Goal: Entertainment & Leisure: Consume media (video, audio)

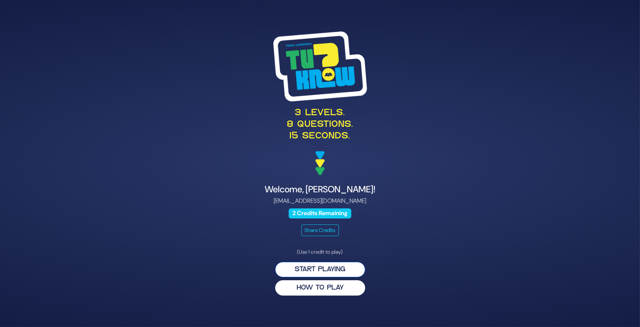
click at [309, 274] on button "Start Playing" at bounding box center [320, 269] width 90 height 15
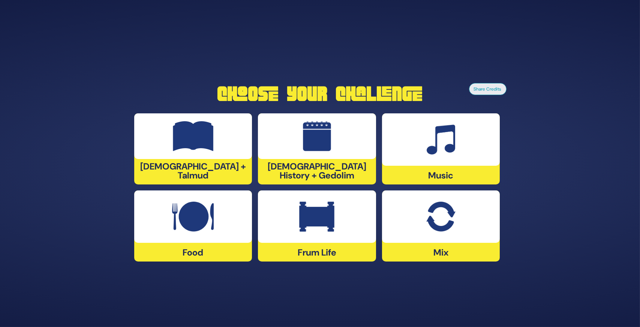
click at [439, 226] on img at bounding box center [440, 217] width 29 height 30
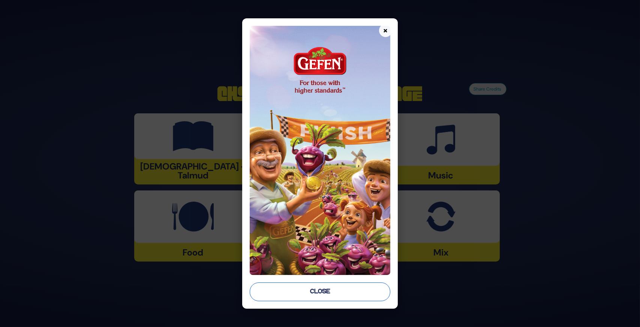
click at [346, 293] on button "Close" at bounding box center [320, 292] width 140 height 19
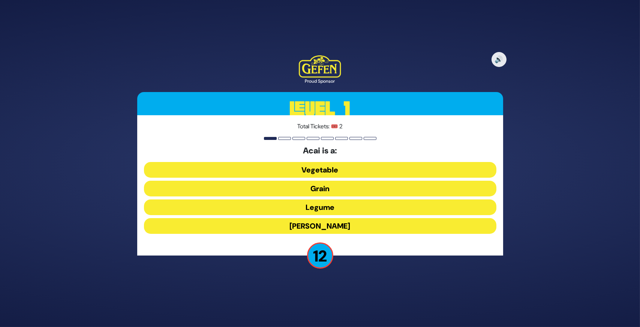
click at [330, 228] on button "Berry" at bounding box center [320, 226] width 352 height 16
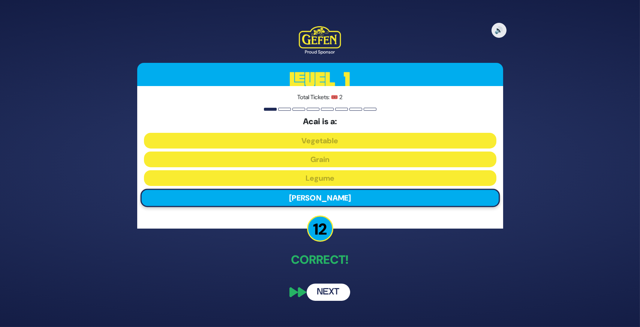
click at [328, 291] on button "Next" at bounding box center [327, 292] width 43 height 17
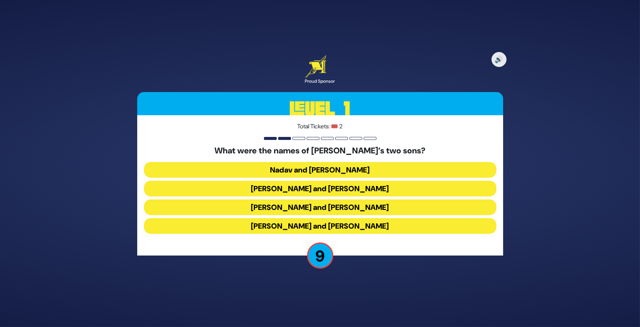
drag, startPoint x: 340, startPoint y: 169, endPoint x: 256, endPoint y: 227, distance: 102.5
click at [256, 226] on div "What were the names of Moshe Rabbeinu’s two sons? Nadav and Avihu Gershom and M…" at bounding box center [320, 191] width 352 height 91
click at [290, 208] on button "Menashe and Ephraim" at bounding box center [320, 208] width 352 height 16
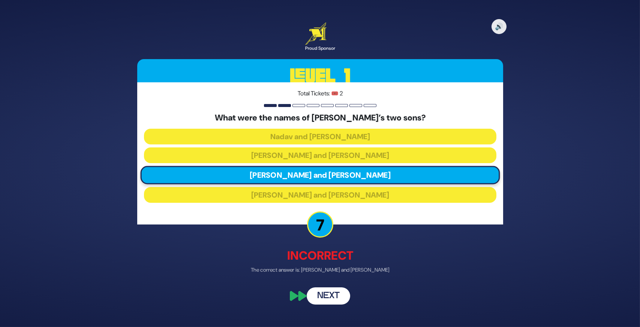
click at [330, 295] on button "Next" at bounding box center [327, 296] width 43 height 17
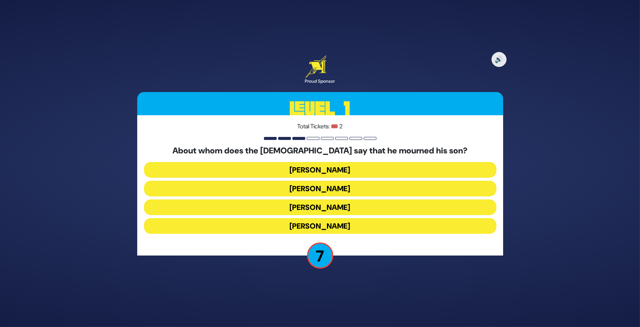
click at [333, 170] on button "Aharon HaKohen" at bounding box center [320, 170] width 352 height 16
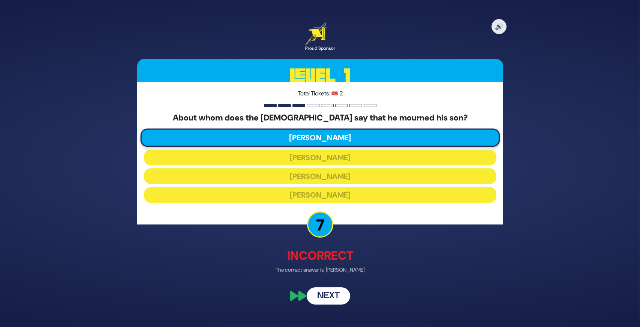
click at [326, 297] on button "Next" at bounding box center [327, 296] width 43 height 17
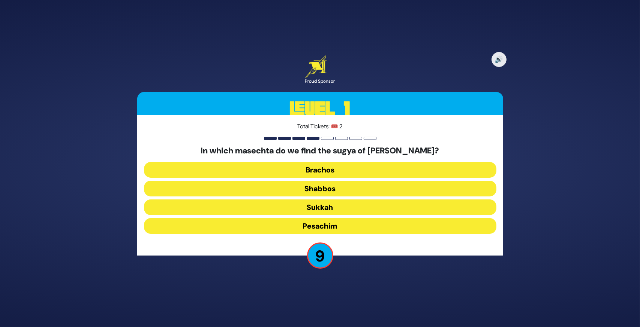
click at [331, 189] on button "Shabbos" at bounding box center [320, 189] width 352 height 16
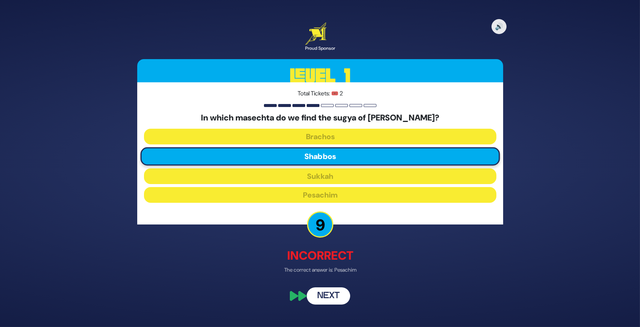
click at [328, 297] on button "Next" at bounding box center [327, 296] width 43 height 17
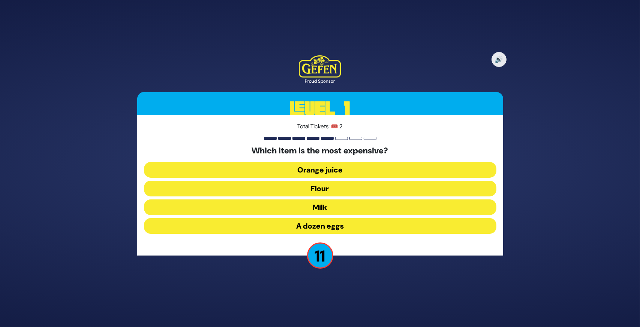
click at [332, 226] on button "A dozen eggs" at bounding box center [320, 226] width 352 height 16
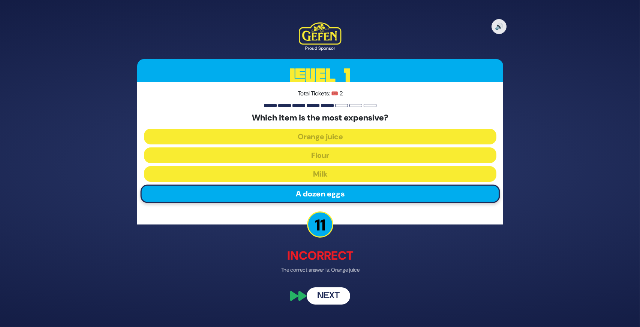
click at [321, 298] on button "Next" at bounding box center [327, 296] width 43 height 17
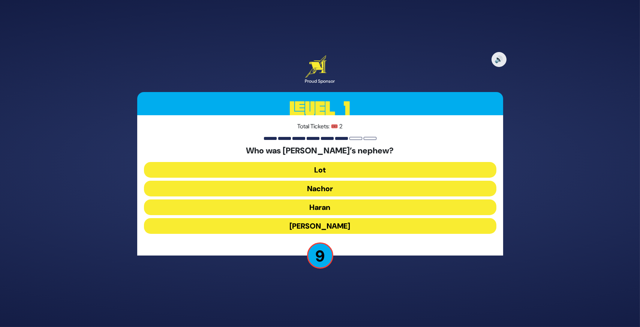
click at [313, 227] on button "Lavan" at bounding box center [320, 226] width 352 height 16
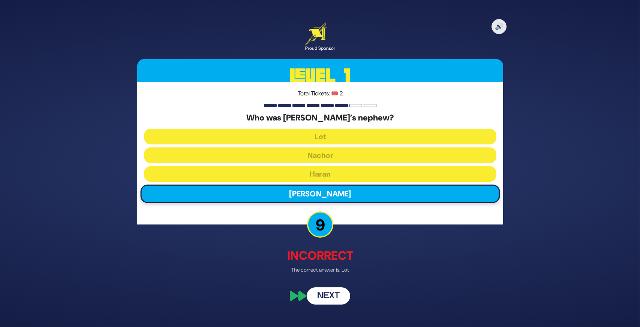
click at [329, 292] on button "Next" at bounding box center [327, 296] width 43 height 17
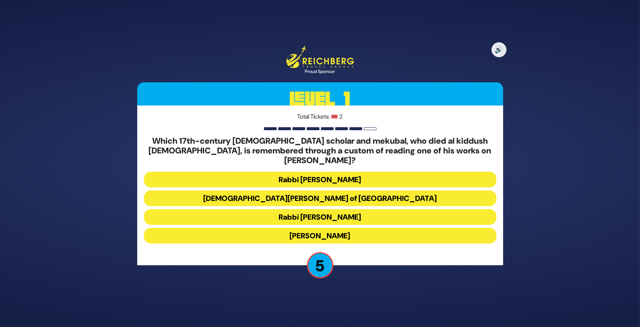
click at [309, 177] on button "Rabbi Moshe Cordovero" at bounding box center [320, 180] width 352 height 16
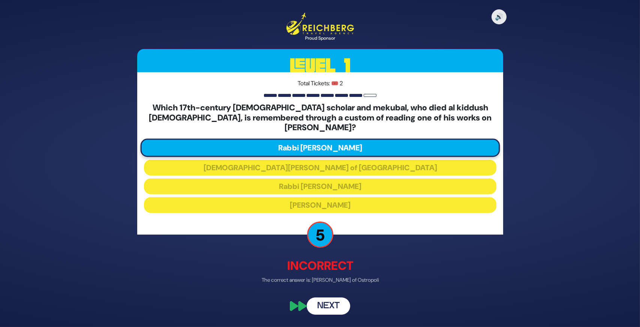
click at [318, 299] on button "Next" at bounding box center [327, 305] width 43 height 17
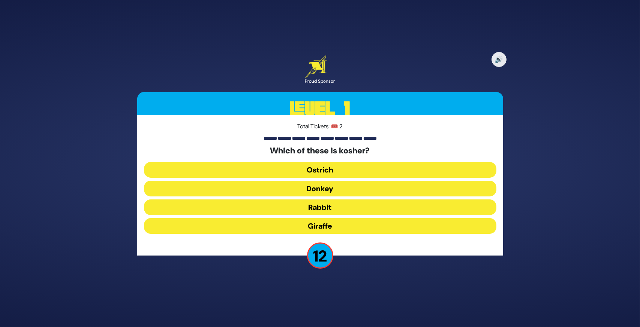
click at [326, 225] on button "Giraffe" at bounding box center [320, 226] width 352 height 16
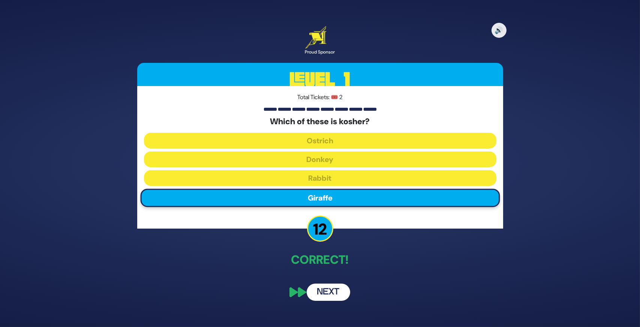
click at [331, 292] on button "Next" at bounding box center [327, 292] width 43 height 17
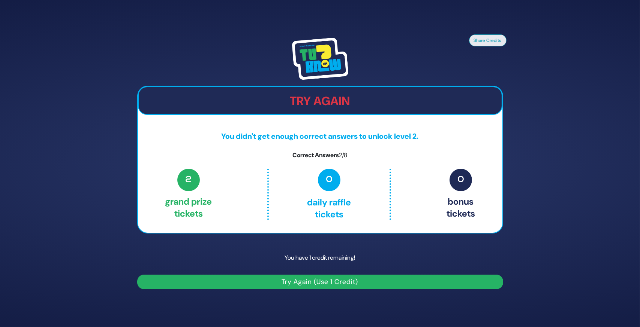
click at [313, 280] on button "Try Again (Use 1 Credit)" at bounding box center [320, 282] width 366 height 15
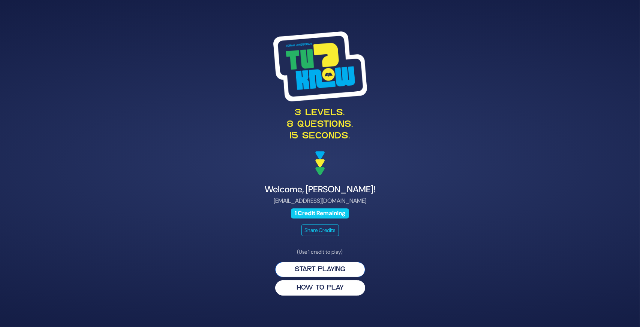
click at [324, 270] on button "Start Playing" at bounding box center [320, 269] width 90 height 15
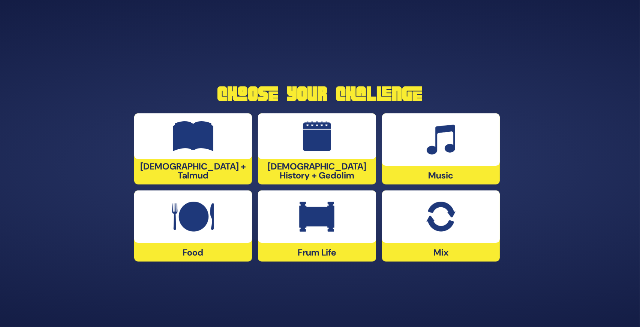
click at [205, 216] on img at bounding box center [193, 217] width 42 height 30
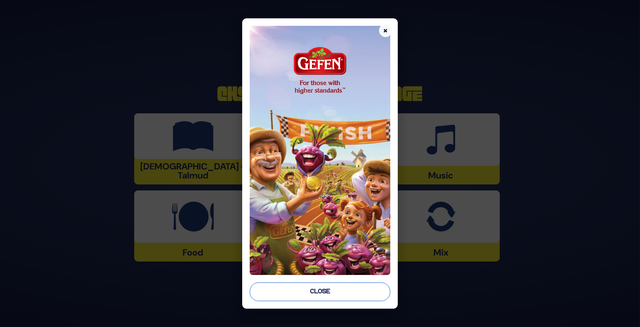
click at [325, 293] on button "Close" at bounding box center [320, 292] width 140 height 19
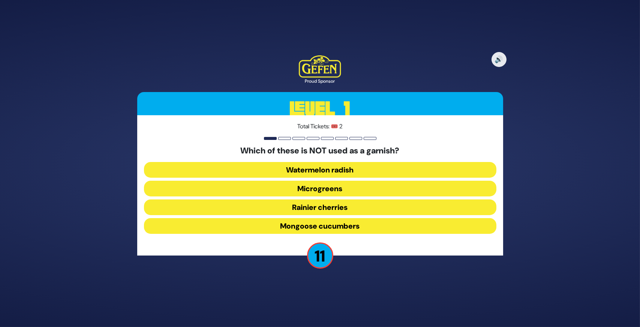
click at [329, 225] on button "Mongoose cucumbers" at bounding box center [320, 226] width 352 height 16
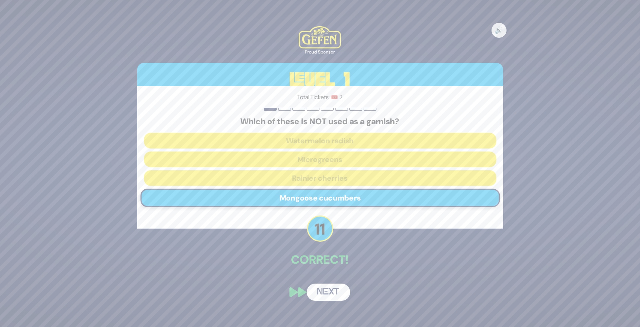
click at [332, 292] on button "Next" at bounding box center [327, 292] width 43 height 17
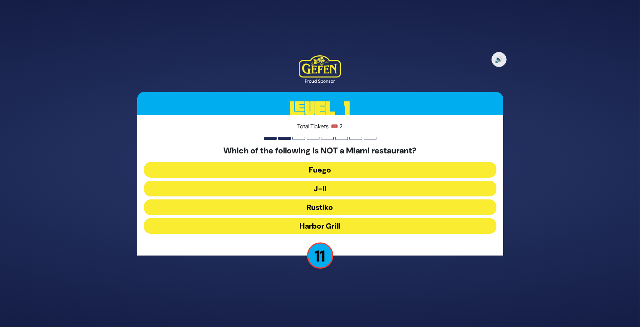
click at [321, 191] on button "J-II" at bounding box center [320, 189] width 352 height 16
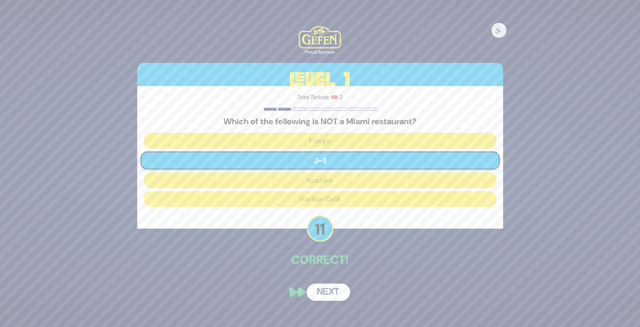
click at [322, 300] on button "Next" at bounding box center [327, 292] width 43 height 17
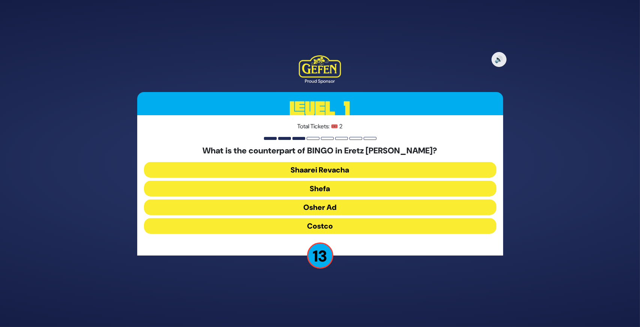
click at [314, 210] on button "Osher Ad" at bounding box center [320, 208] width 352 height 16
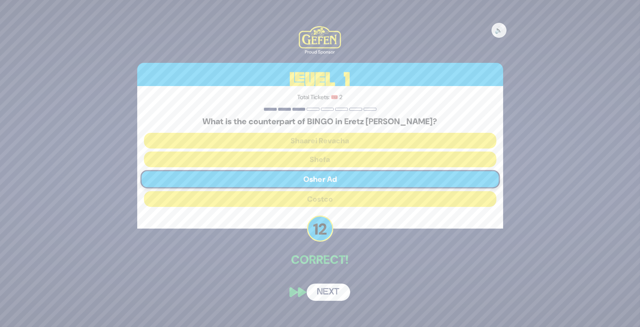
click at [331, 288] on button "Next" at bounding box center [327, 292] width 43 height 17
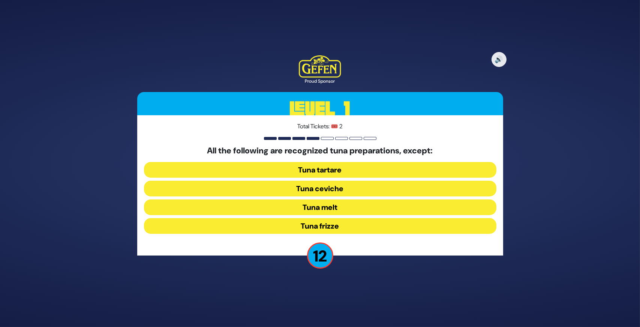
click at [322, 223] on button "Tuna frizze" at bounding box center [320, 226] width 352 height 16
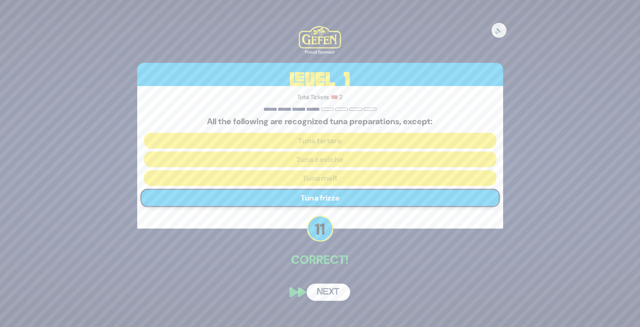
click at [329, 294] on button "Next" at bounding box center [327, 292] width 43 height 17
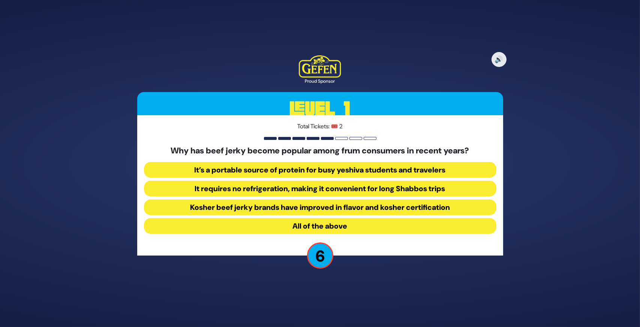
click at [291, 227] on button "All of the above" at bounding box center [320, 226] width 352 height 16
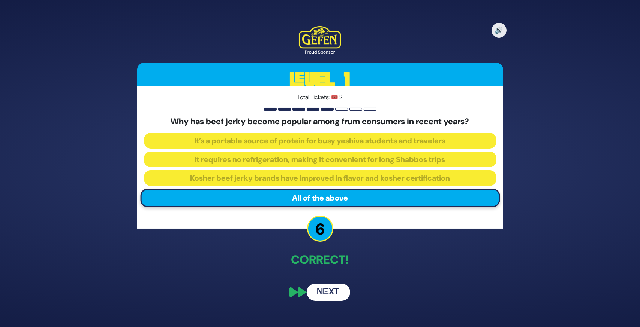
click at [333, 291] on button "Next" at bounding box center [327, 292] width 43 height 17
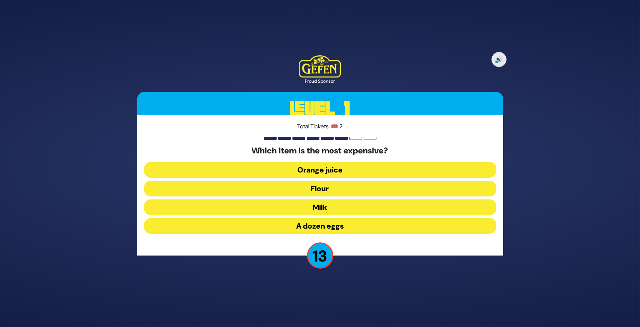
click at [310, 170] on button "Orange juice" at bounding box center [320, 170] width 352 height 16
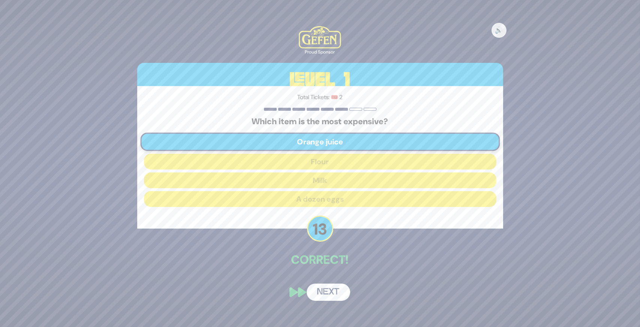
click at [329, 294] on button "Next" at bounding box center [327, 292] width 43 height 17
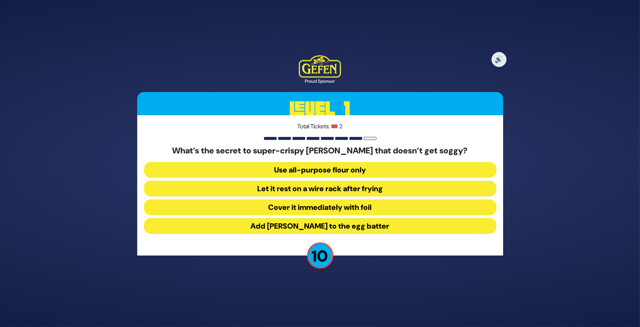
click at [279, 172] on button "Use all-purpose flour only" at bounding box center [320, 170] width 352 height 16
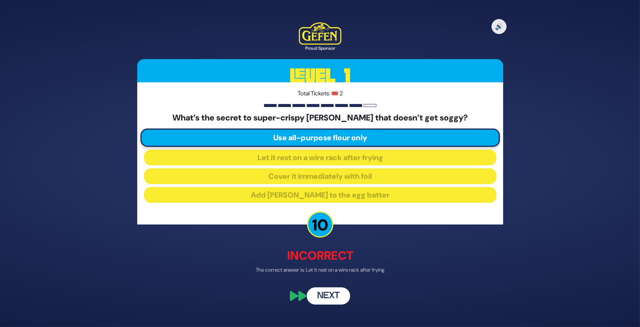
click at [325, 297] on button "Next" at bounding box center [327, 296] width 43 height 17
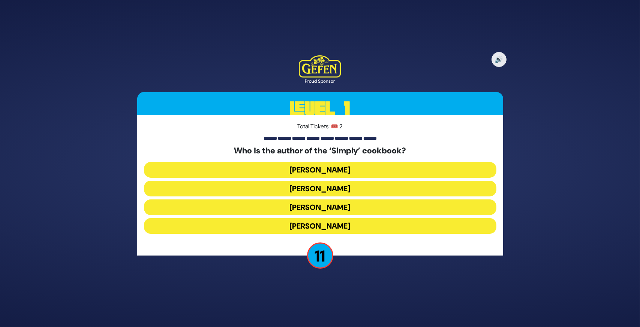
click at [283, 171] on button "[PERSON_NAME]" at bounding box center [320, 170] width 352 height 16
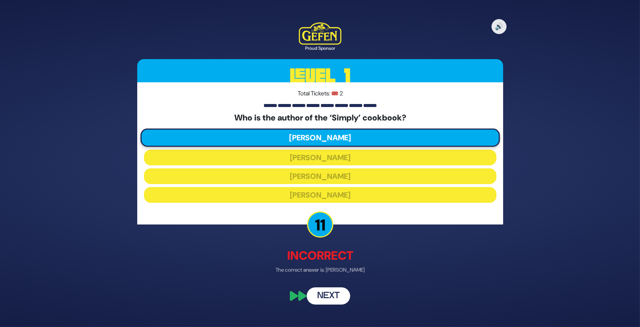
click at [327, 296] on button "Next" at bounding box center [327, 296] width 43 height 17
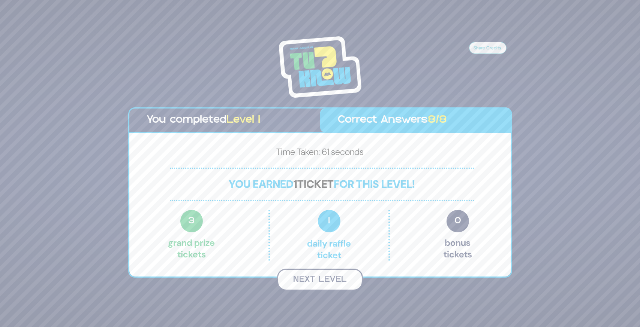
click at [324, 280] on button "Next Level" at bounding box center [320, 280] width 86 height 22
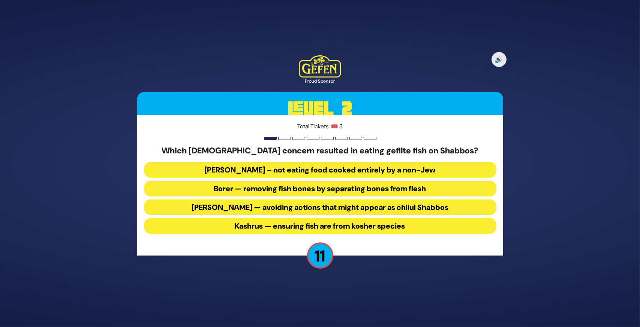
click at [266, 188] on button "Borer — removing fish bones by separating bones from flesh" at bounding box center [320, 189] width 352 height 16
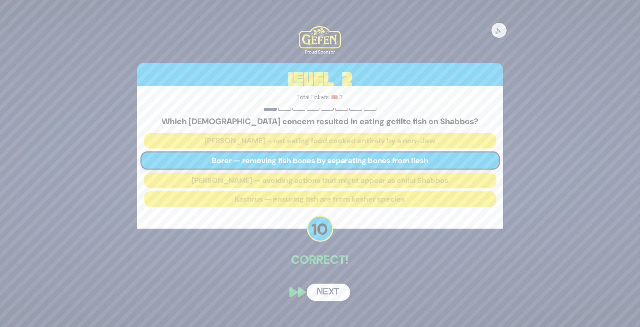
click at [334, 296] on button "Next" at bounding box center [327, 292] width 43 height 17
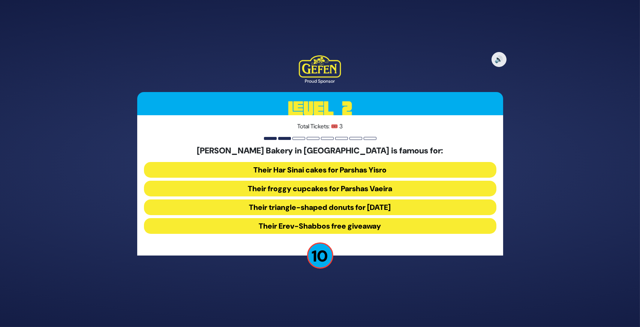
click at [300, 229] on button "Their Erev-Shabbos free giveaway" at bounding box center [320, 226] width 352 height 16
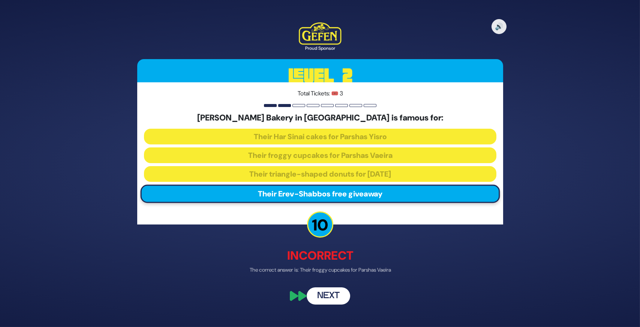
click at [327, 297] on button "Next" at bounding box center [327, 296] width 43 height 17
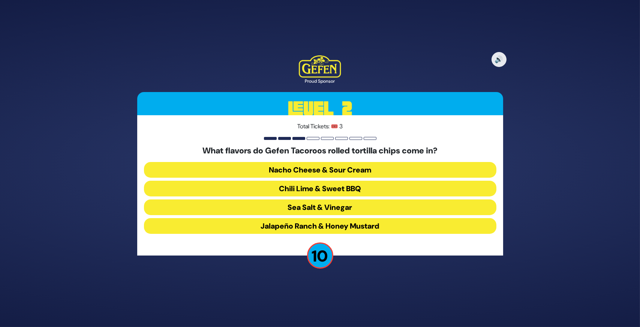
click at [281, 172] on button "Nacho Cheese & Sour Cream" at bounding box center [320, 170] width 352 height 16
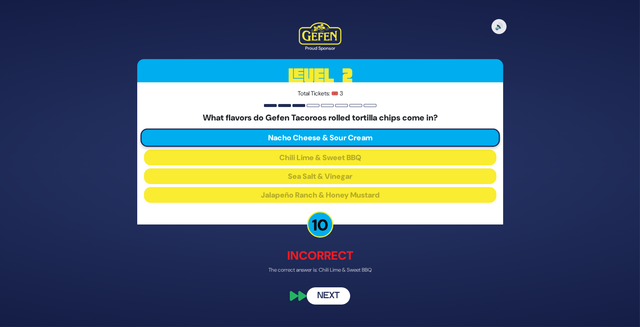
click at [327, 297] on button "Next" at bounding box center [327, 296] width 43 height 17
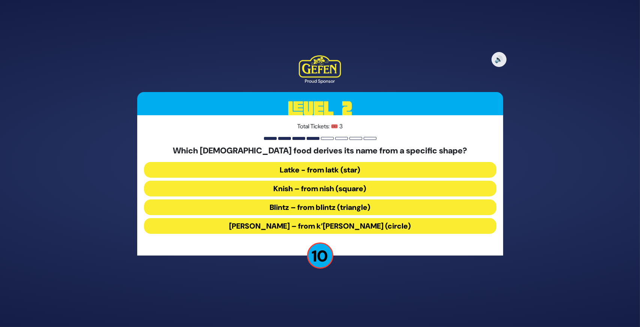
click at [294, 185] on button "Knish – from nish (square)" at bounding box center [320, 189] width 352 height 16
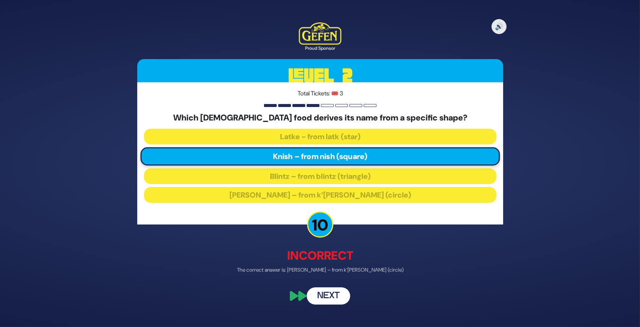
click at [328, 296] on button "Next" at bounding box center [327, 296] width 43 height 17
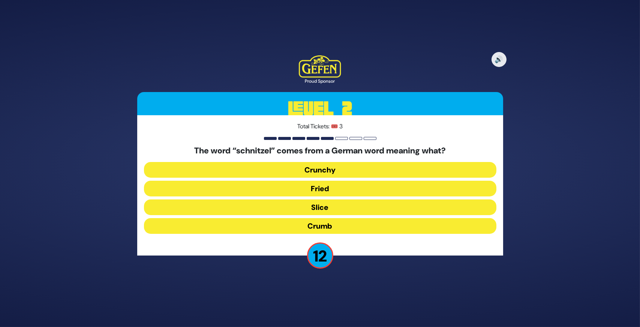
click at [273, 187] on button "Fried" at bounding box center [320, 189] width 352 height 16
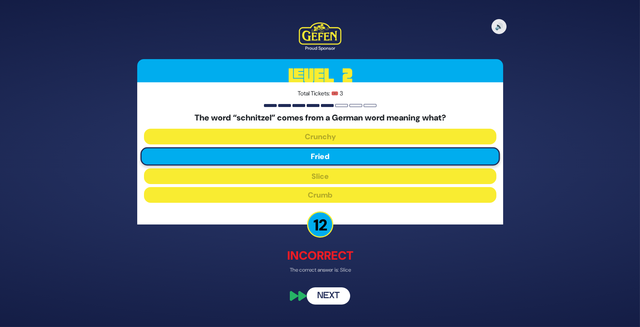
click at [322, 304] on button "Next" at bounding box center [327, 296] width 43 height 17
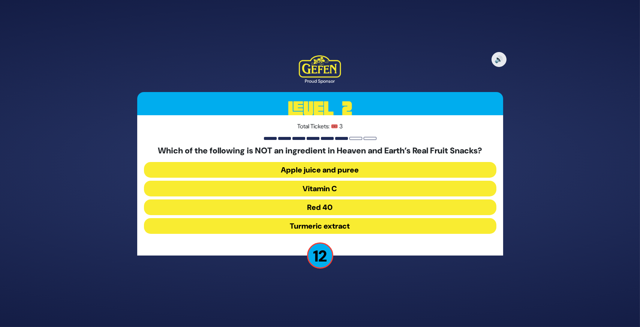
click at [239, 206] on button "Red 40" at bounding box center [320, 208] width 352 height 16
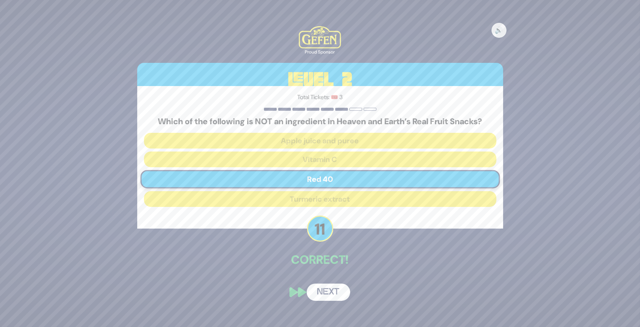
click at [327, 294] on button "Next" at bounding box center [327, 292] width 43 height 17
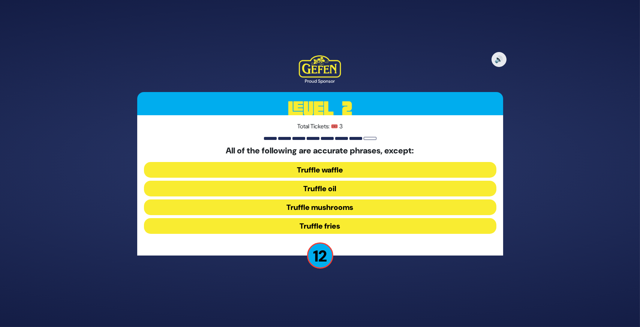
click at [273, 165] on button "Truffle waffle" at bounding box center [320, 170] width 352 height 16
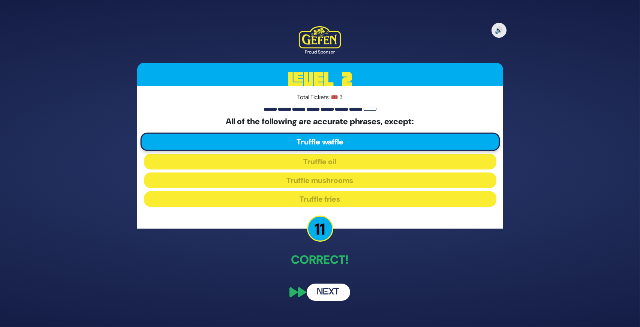
click at [323, 292] on button "Next" at bounding box center [327, 292] width 43 height 17
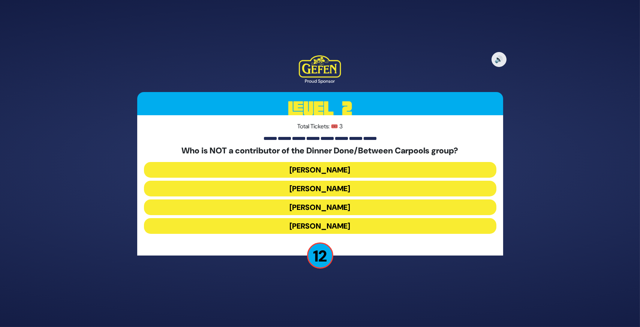
click at [249, 224] on button "[PERSON_NAME]" at bounding box center [320, 226] width 352 height 16
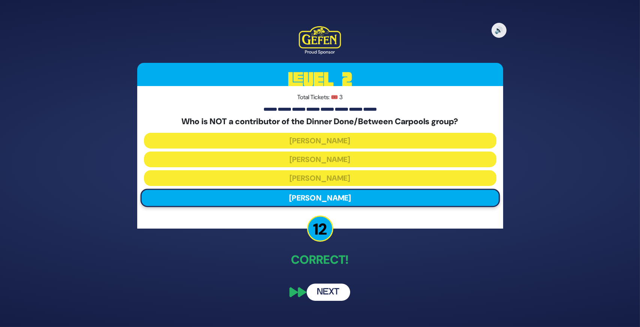
click at [333, 291] on button "Next" at bounding box center [327, 292] width 43 height 17
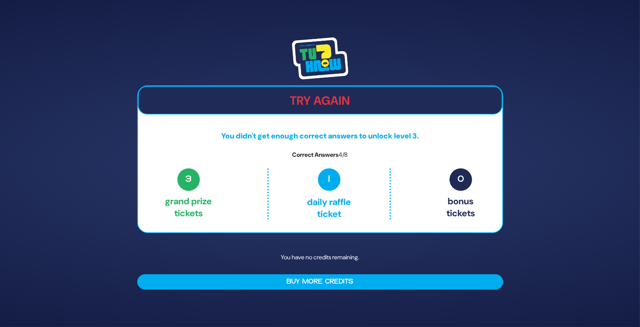
click at [324, 311] on div "Try Again You didn't get enough correct answers to unlock level 3. Correct Answ…" at bounding box center [320, 163] width 640 height 327
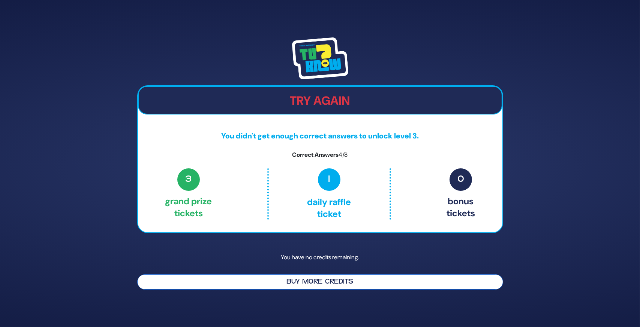
click at [372, 281] on button "Buy More Credits" at bounding box center [320, 282] width 366 height 15
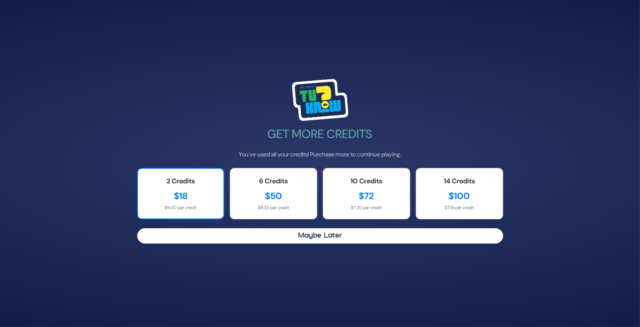
click at [181, 189] on div "2 Credits $18 $9.00 per credit" at bounding box center [180, 193] width 87 height 51
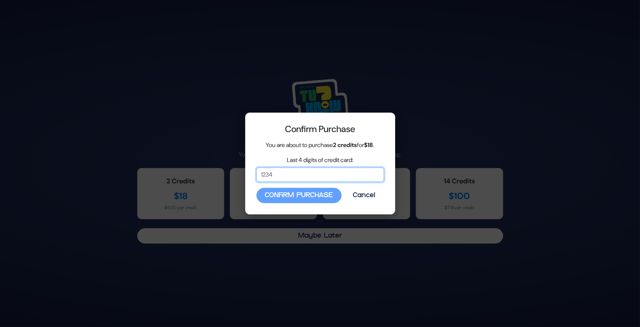
click at [280, 176] on input "Last 4 digits of credit card:" at bounding box center [319, 175] width 127 height 14
type input "5187"
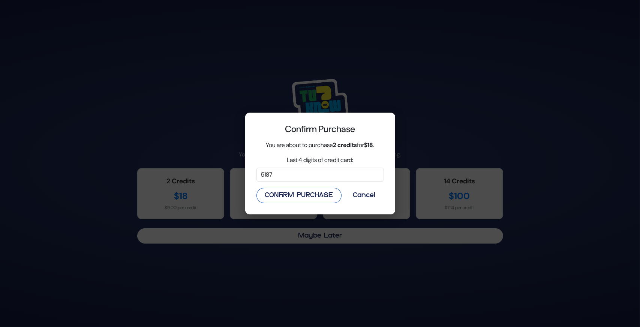
click at [294, 195] on button "Confirm Purchase" at bounding box center [298, 195] width 85 height 15
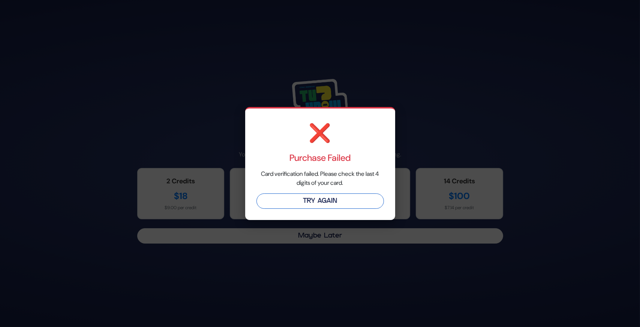
click at [305, 199] on button "Try Again" at bounding box center [319, 201] width 127 height 15
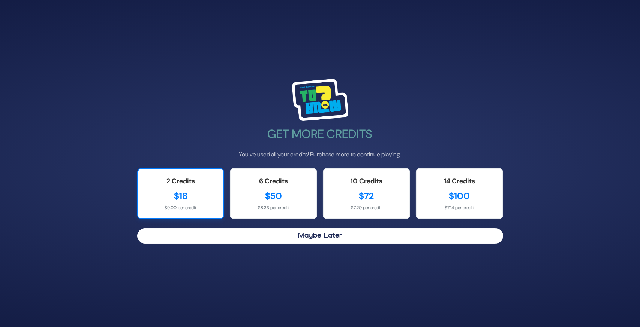
click at [198, 194] on div "$18" at bounding box center [180, 196] width 71 height 13
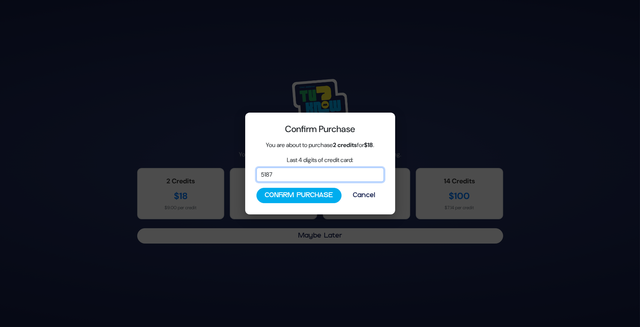
drag, startPoint x: 303, startPoint y: 171, endPoint x: 251, endPoint y: 172, distance: 52.5
click at [251, 172] on div "Confirm Purchase You are about to purchase 2 credits for $18 . Last 4 digits of…" at bounding box center [320, 164] width 150 height 102
type input "9846"
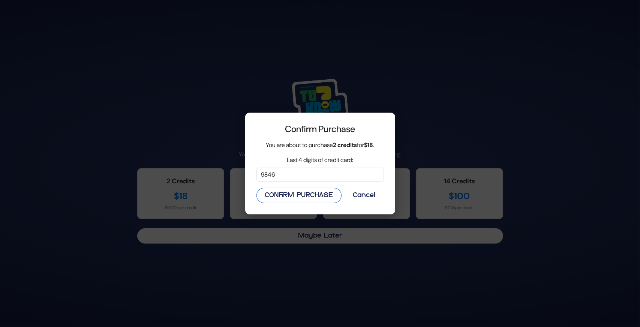
click at [290, 196] on button "Confirm Purchase" at bounding box center [298, 195] width 85 height 15
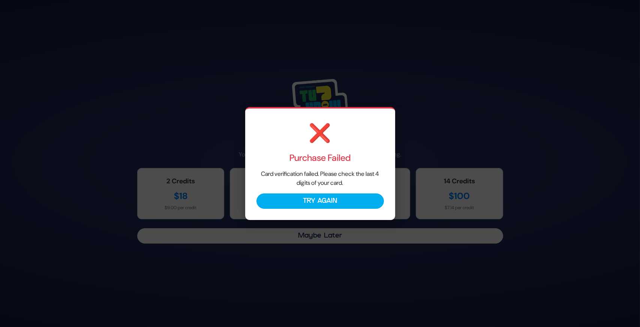
click at [290, 196] on button "Try Again" at bounding box center [319, 201] width 127 height 15
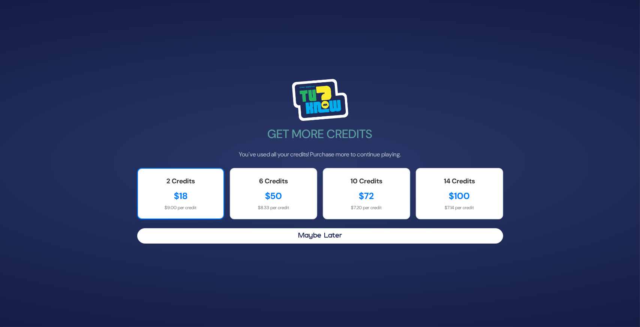
click at [196, 205] on div "$9.00 per credit" at bounding box center [180, 208] width 71 height 7
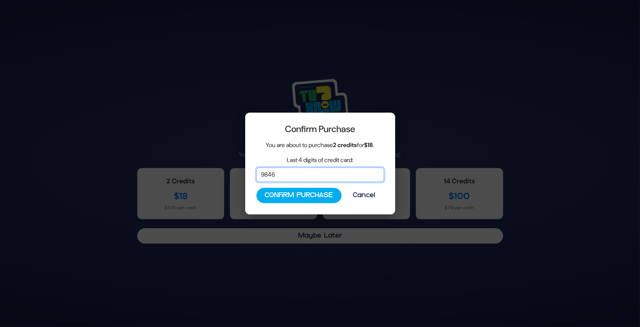
drag, startPoint x: 320, startPoint y: 178, endPoint x: 248, endPoint y: 170, distance: 72.3
click at [248, 170] on div "Confirm Purchase You are about to purchase 2 credits for $18 . Last 4 digits of…" at bounding box center [320, 164] width 150 height 102
type input "5178"
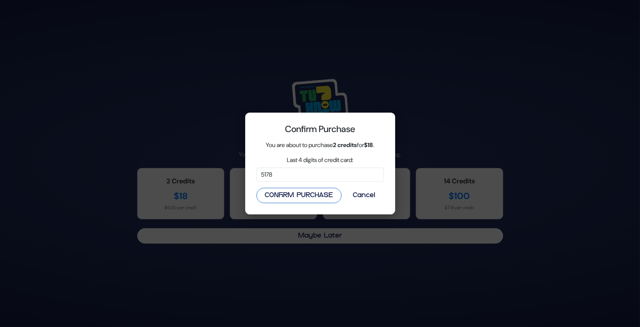
click at [284, 199] on button "Confirm Purchase" at bounding box center [298, 195] width 85 height 15
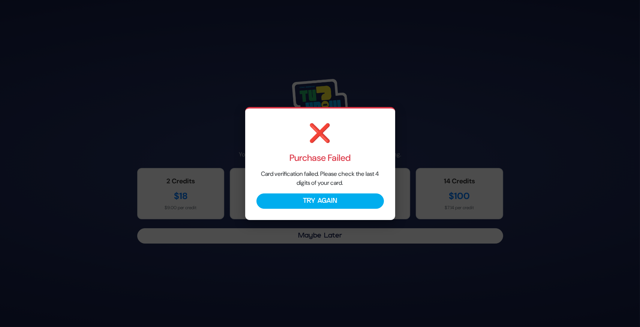
click at [284, 199] on button "Try Again" at bounding box center [319, 201] width 127 height 15
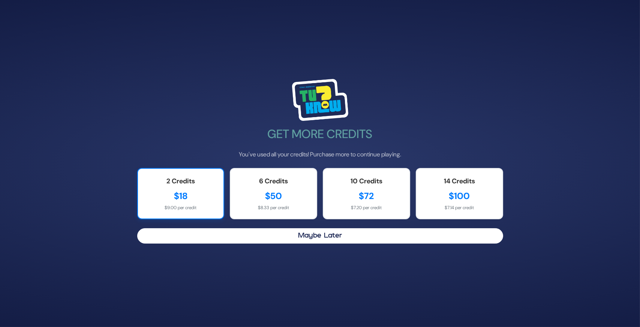
click at [174, 200] on div "$18" at bounding box center [180, 196] width 71 height 13
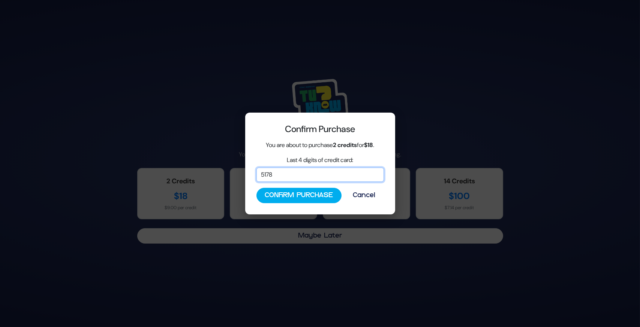
drag, startPoint x: 287, startPoint y: 179, endPoint x: 244, endPoint y: 173, distance: 43.0
click at [244, 173] on div "Confirm Purchase You are about to purchase 2 credits for $18 . Last 4 digits of…" at bounding box center [320, 163] width 640 height 327
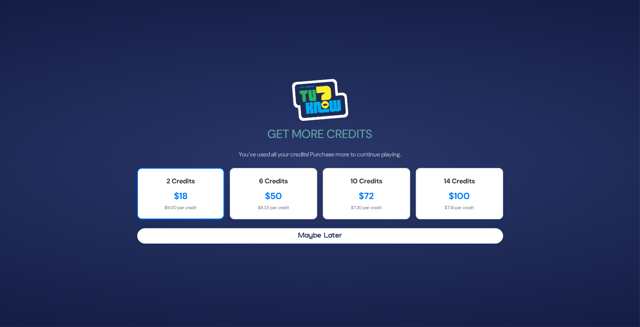
click at [202, 208] on div "$9.00 per credit" at bounding box center [180, 208] width 71 height 7
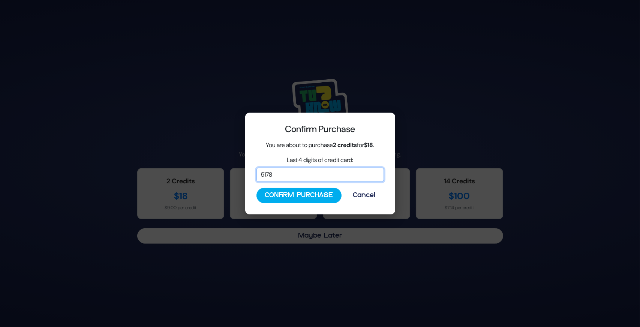
drag, startPoint x: 275, startPoint y: 173, endPoint x: 250, endPoint y: 173, distance: 24.4
click at [250, 173] on div "Confirm Purchase You are about to purchase 2 credits for $18 . Last 4 digits of…" at bounding box center [320, 164] width 150 height 102
type input "9846"
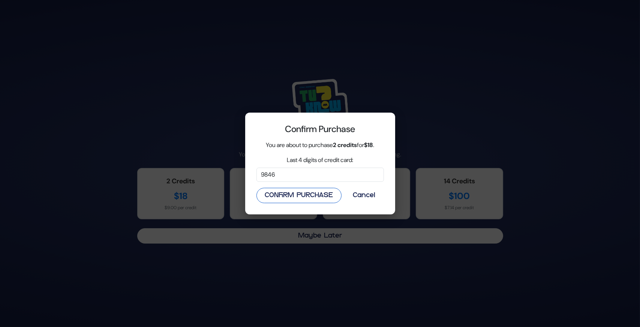
click at [304, 194] on button "Confirm Purchase" at bounding box center [298, 195] width 85 height 15
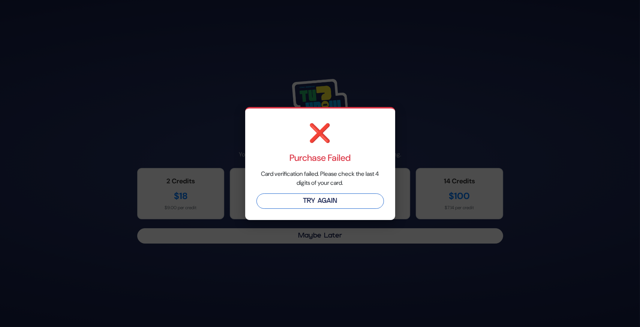
click at [301, 203] on button "Try Again" at bounding box center [319, 201] width 127 height 15
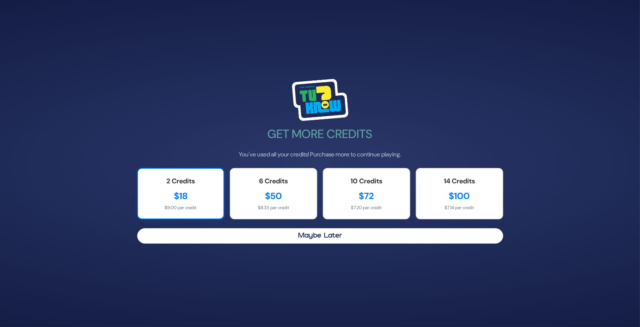
click at [199, 206] on div "$9.00 per credit" at bounding box center [180, 208] width 71 height 7
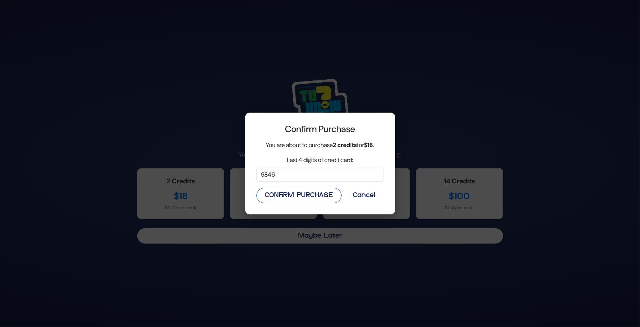
click at [309, 190] on button "Confirm Purchase" at bounding box center [298, 195] width 85 height 15
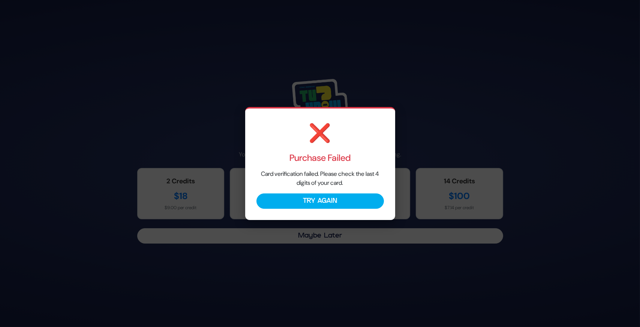
click at [315, 191] on div "❌ Purchase Failed Card verification failed. Please check the last 4 digits of y…" at bounding box center [320, 163] width 150 height 113
click at [307, 209] on div "❌ Purchase Failed Card verification failed. Please check the last 4 digits of y…" at bounding box center [320, 163] width 150 height 113
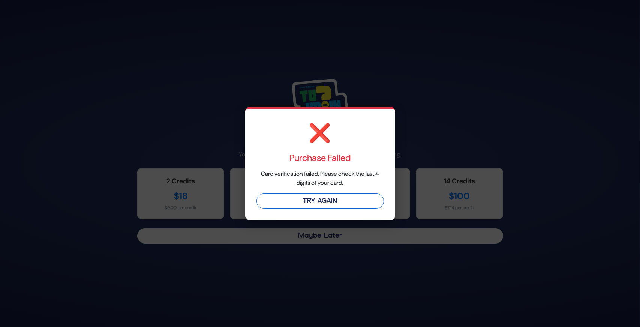
click at [310, 198] on button "Try Again" at bounding box center [319, 201] width 127 height 15
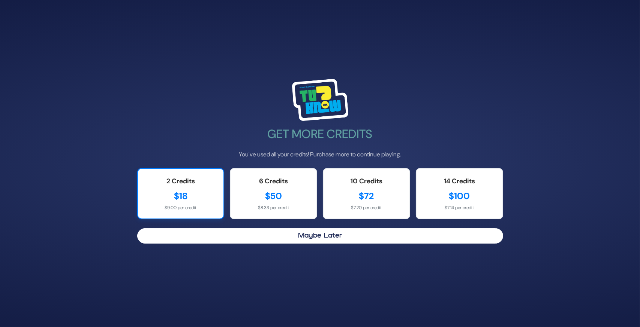
click at [171, 213] on div "2 Credits $18 $9.00 per credit" at bounding box center [180, 193] width 87 height 51
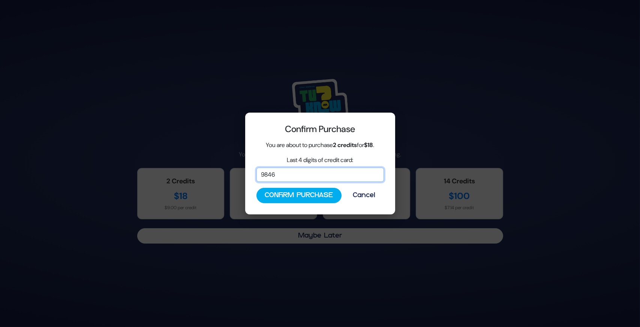
click at [290, 172] on input "9846" at bounding box center [319, 175] width 127 height 14
type input "5187"
drag, startPoint x: 305, startPoint y: 178, endPoint x: 437, endPoint y: 223, distance: 139.5
click at [437, 223] on div "Confirm Purchase You are about to purchase 2 credits for $18 . Last 4 digits of…" at bounding box center [320, 163] width 640 height 327
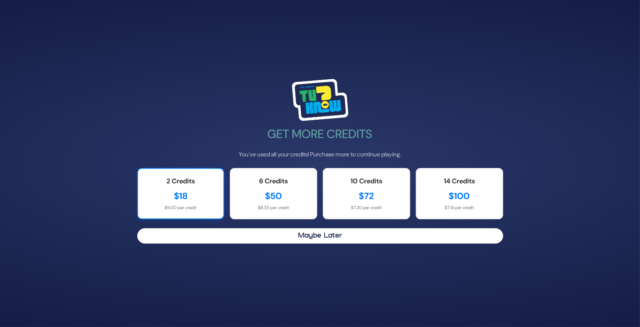
click at [158, 181] on div "2 Credits" at bounding box center [180, 181] width 71 height 10
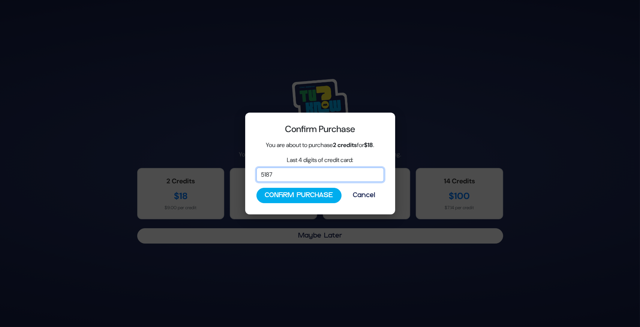
click at [286, 181] on input "5187" at bounding box center [319, 175] width 127 height 14
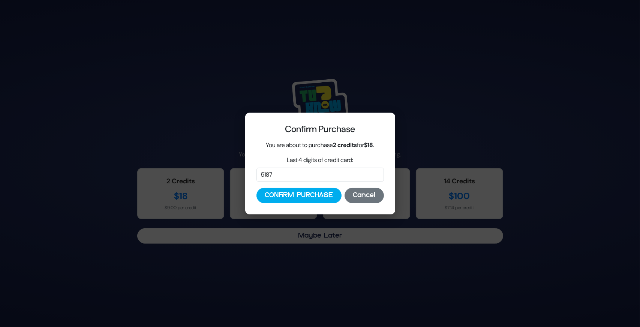
click at [366, 195] on button "Cancel" at bounding box center [363, 195] width 39 height 15
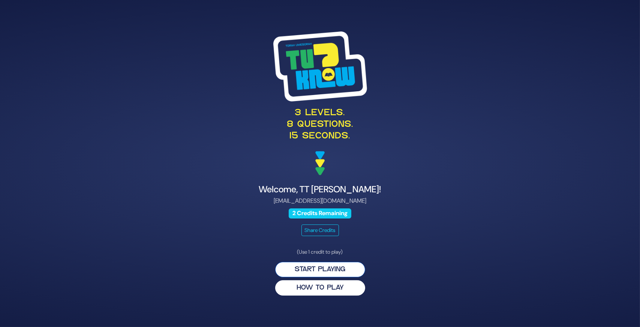
click at [300, 269] on button "Start Playing" at bounding box center [320, 269] width 90 height 15
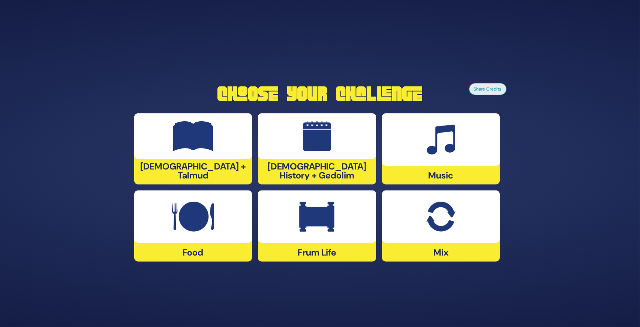
click at [197, 229] on img at bounding box center [193, 217] width 42 height 30
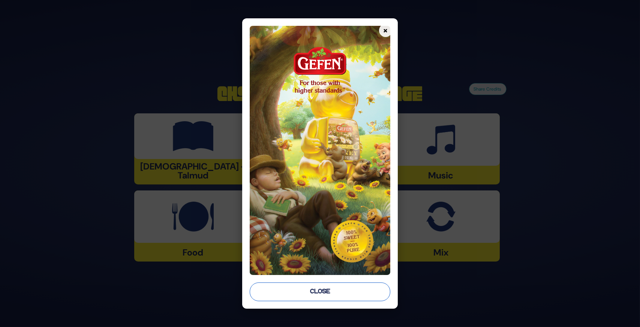
click at [297, 295] on button "Close" at bounding box center [320, 292] width 140 height 19
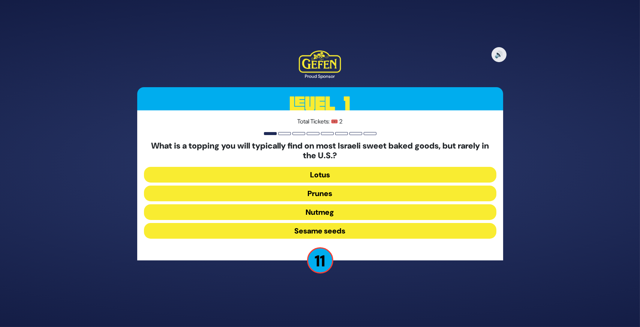
click at [316, 229] on button "Sesame seeds" at bounding box center [320, 231] width 352 height 16
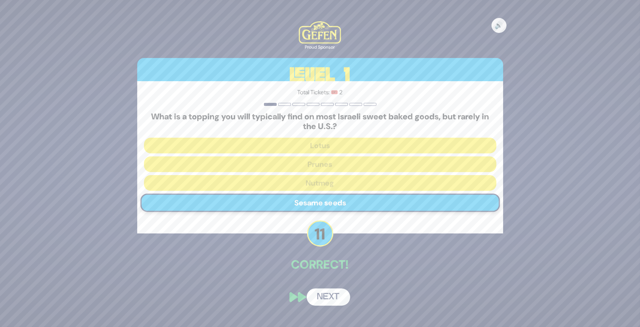
click at [329, 296] on button "Next" at bounding box center [327, 297] width 43 height 17
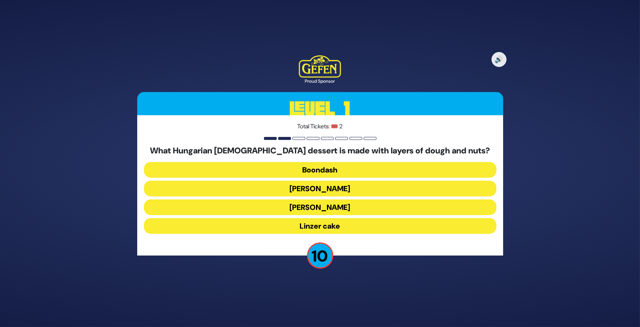
click at [279, 189] on button "Dobosh" at bounding box center [320, 189] width 352 height 16
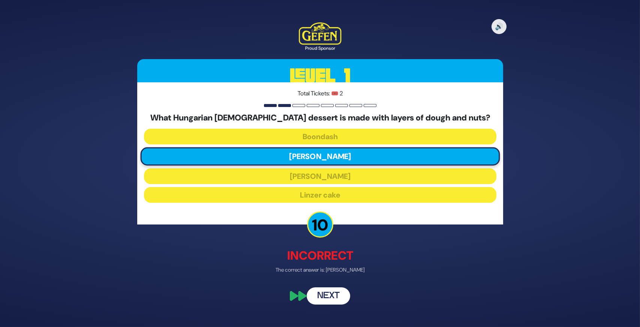
click at [335, 299] on button "Next" at bounding box center [327, 296] width 43 height 17
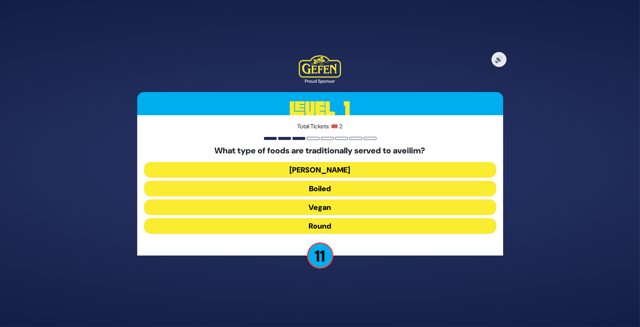
click at [296, 187] on button "Boiled" at bounding box center [320, 189] width 352 height 16
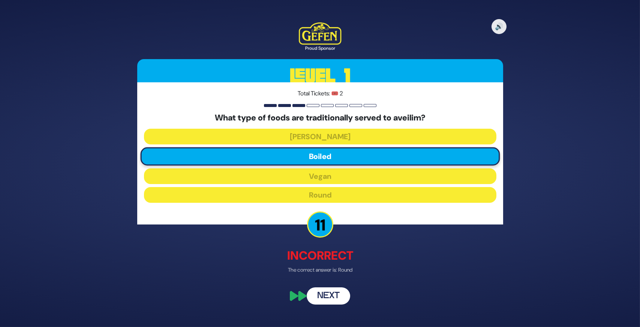
click at [320, 294] on button "Next" at bounding box center [327, 296] width 43 height 17
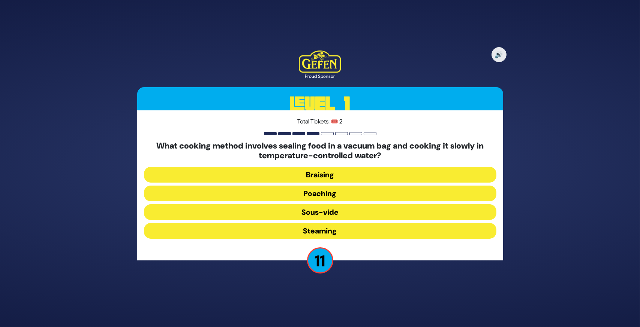
click at [258, 188] on button "Poaching" at bounding box center [320, 194] width 352 height 16
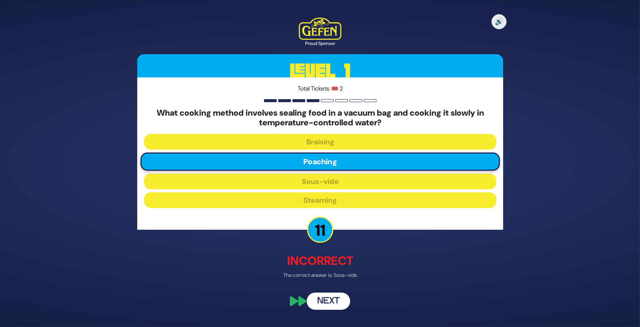
click at [318, 297] on button "Next" at bounding box center [327, 301] width 43 height 17
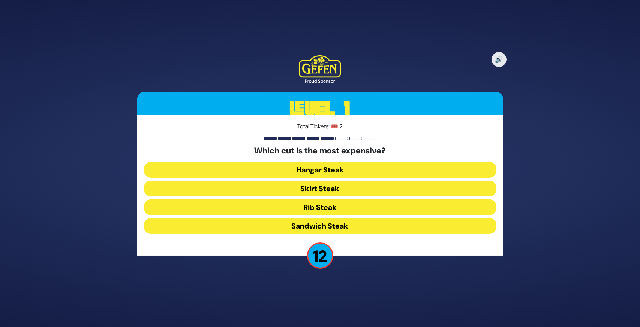
click at [317, 207] on button "Rib Steak" at bounding box center [320, 208] width 352 height 16
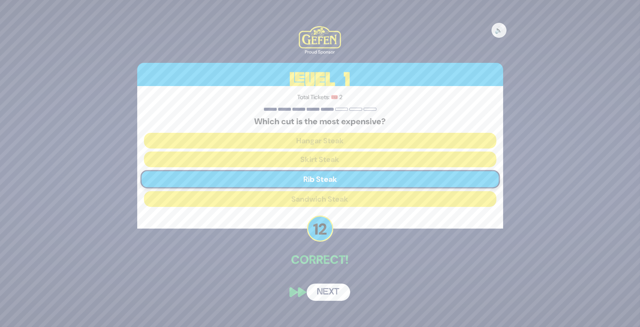
click at [335, 295] on button "Next" at bounding box center [327, 292] width 43 height 17
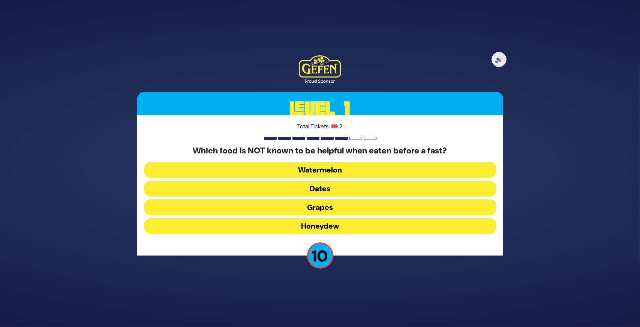
click at [294, 182] on button "Dates" at bounding box center [320, 189] width 352 height 16
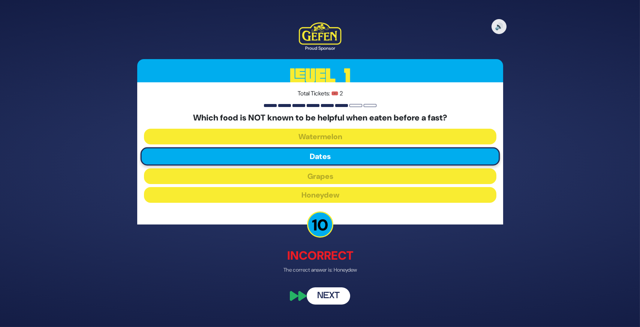
click at [316, 294] on button "Next" at bounding box center [327, 296] width 43 height 17
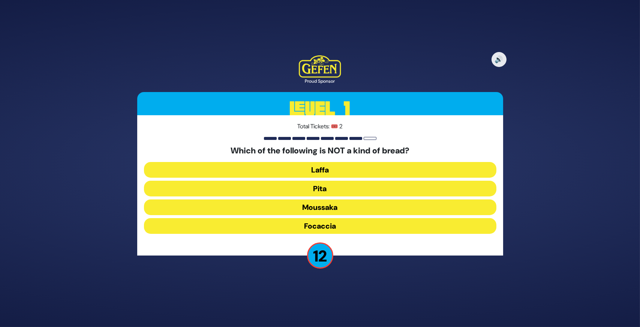
click at [277, 206] on button "Moussaka" at bounding box center [320, 208] width 352 height 16
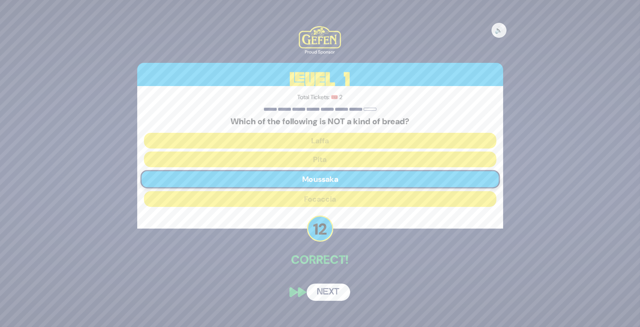
click at [320, 287] on button "Next" at bounding box center [327, 292] width 43 height 17
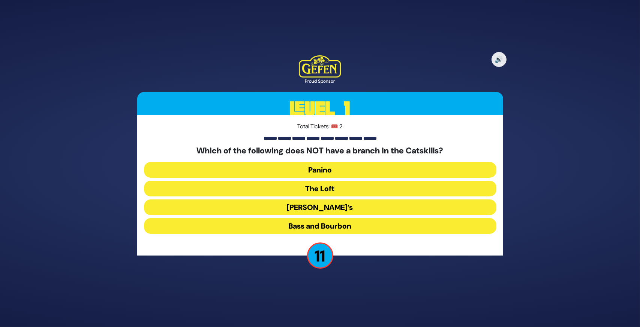
click at [295, 187] on button "The Loft" at bounding box center [320, 189] width 352 height 16
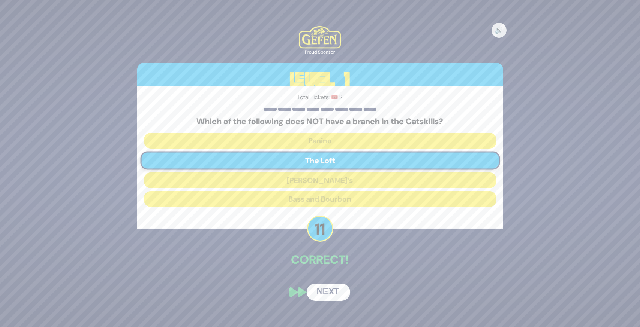
click at [334, 293] on button "Next" at bounding box center [327, 292] width 43 height 17
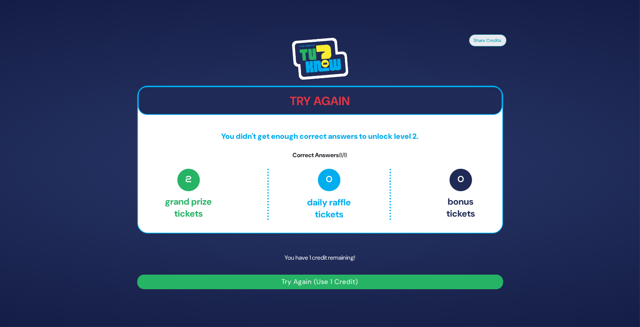
click at [306, 281] on button "Try Again (Use 1 Credit)" at bounding box center [320, 282] width 366 height 15
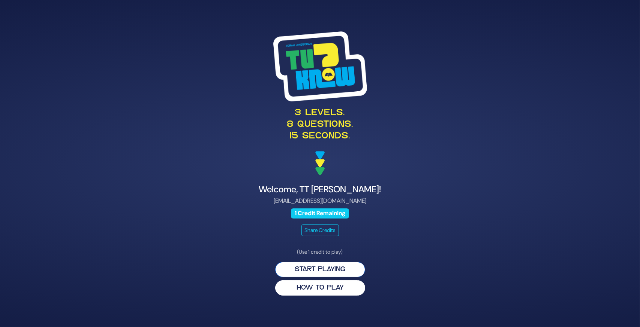
click at [309, 271] on button "Start Playing" at bounding box center [320, 269] width 90 height 15
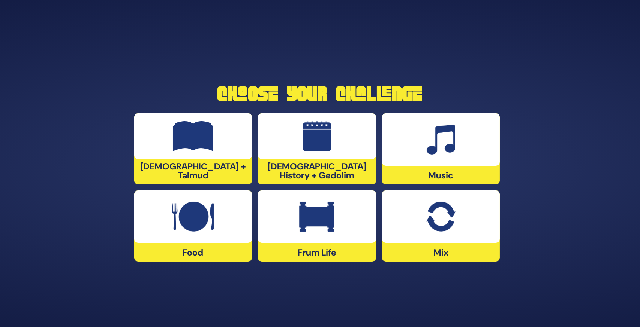
click at [183, 232] on img at bounding box center [193, 217] width 42 height 30
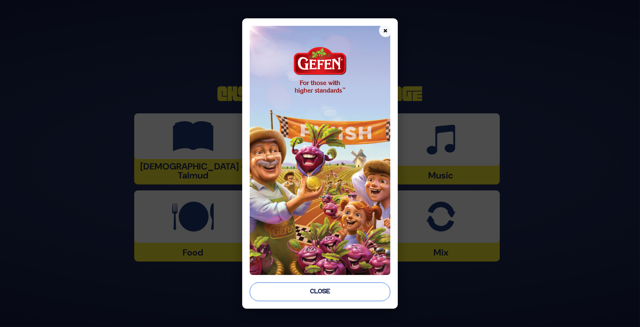
click at [305, 290] on button "Close" at bounding box center [320, 292] width 140 height 19
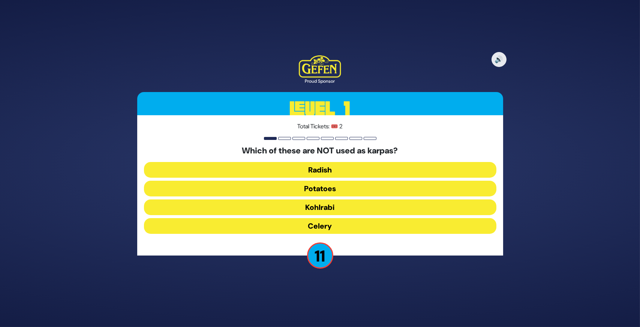
click at [330, 168] on button "Radish" at bounding box center [320, 170] width 352 height 16
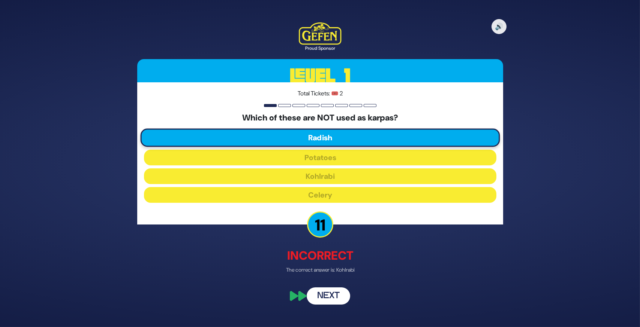
click at [326, 294] on button "Next" at bounding box center [327, 296] width 43 height 17
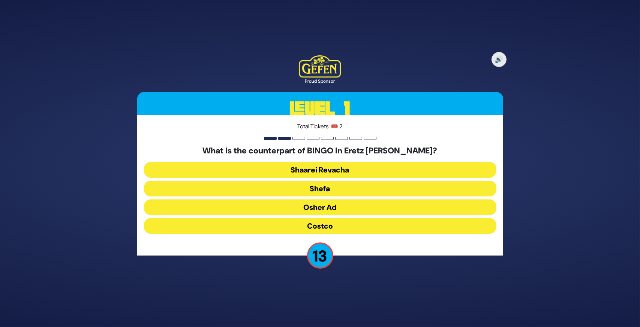
click at [311, 206] on button "Osher Ad" at bounding box center [320, 208] width 352 height 16
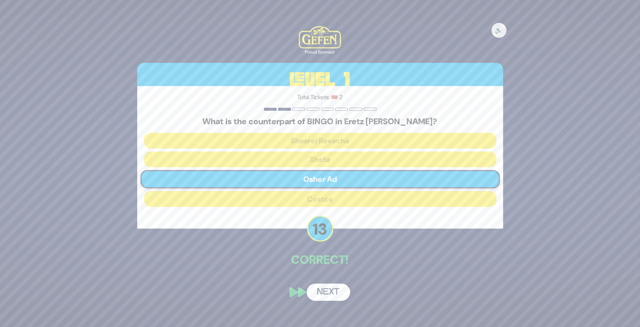
click at [334, 294] on button "Next" at bounding box center [327, 292] width 43 height 17
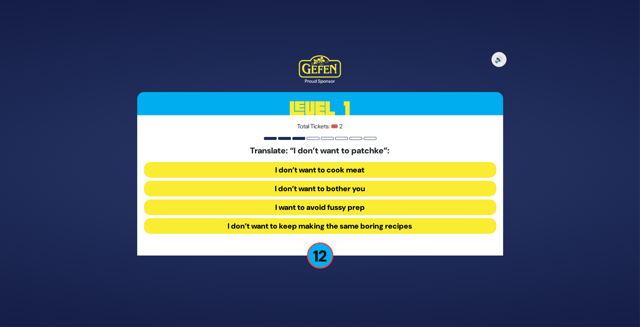
click at [297, 206] on button "I want to avoid fussy prep" at bounding box center [320, 208] width 352 height 16
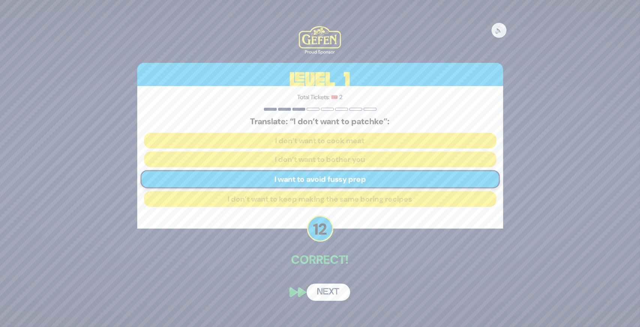
click at [326, 292] on button "Next" at bounding box center [327, 292] width 43 height 17
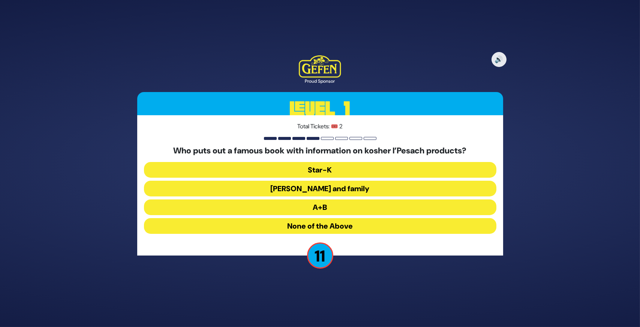
click at [330, 189] on button "Rabbi Blumenkrantz and family" at bounding box center [320, 189] width 352 height 16
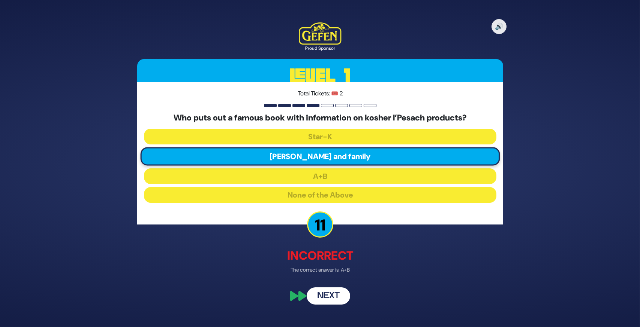
click at [325, 298] on button "Next" at bounding box center [327, 296] width 43 height 17
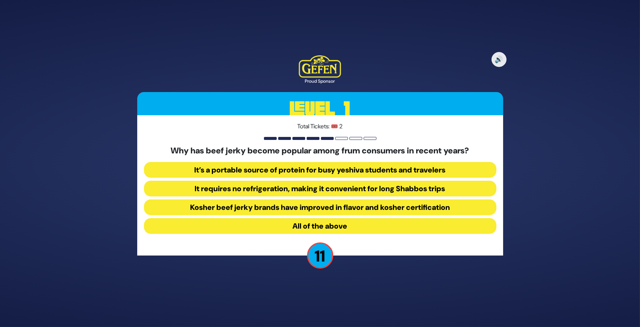
click at [255, 223] on button "All of the above" at bounding box center [320, 226] width 352 height 16
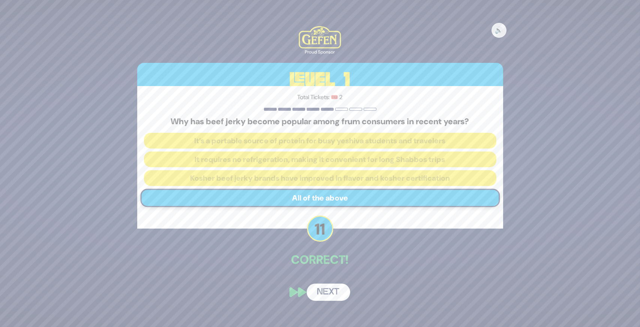
click at [321, 295] on button "Next" at bounding box center [327, 292] width 43 height 17
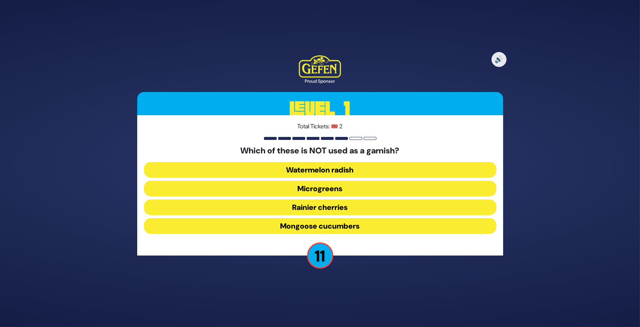
click at [295, 220] on button "Mongoose cucumbers" at bounding box center [320, 226] width 352 height 16
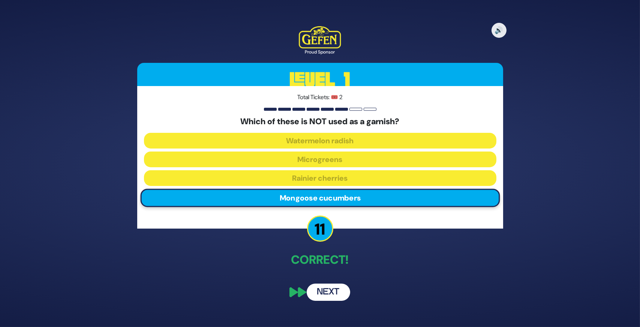
click at [324, 290] on button "Next" at bounding box center [327, 292] width 43 height 17
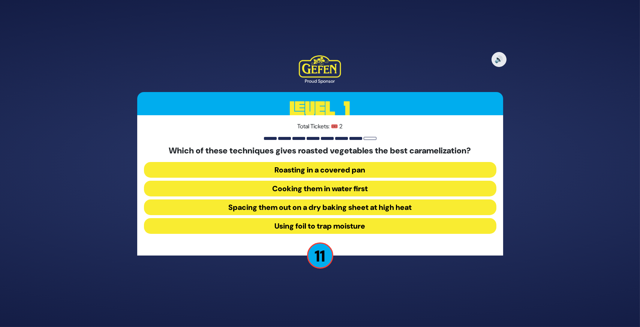
click at [272, 209] on button "Spacing them out on a dry baking sheet at high heat" at bounding box center [320, 208] width 352 height 16
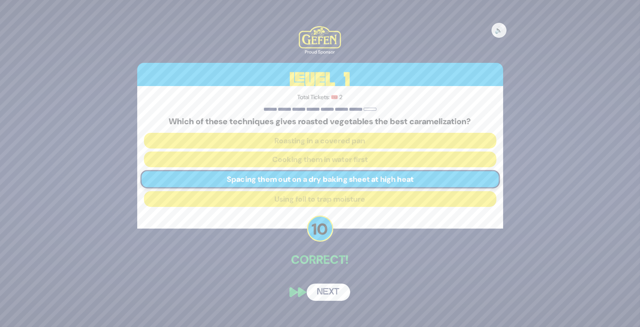
click at [319, 290] on button "Next" at bounding box center [327, 292] width 43 height 17
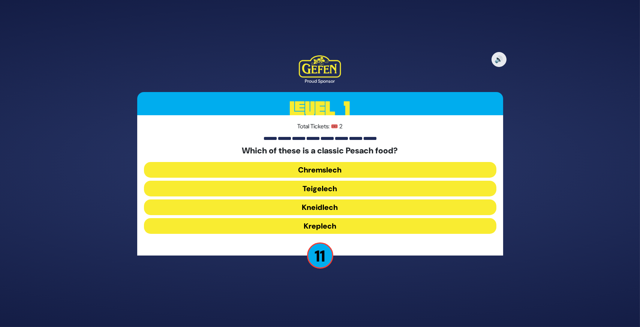
click at [287, 208] on button "Kneidlech" at bounding box center [320, 208] width 352 height 16
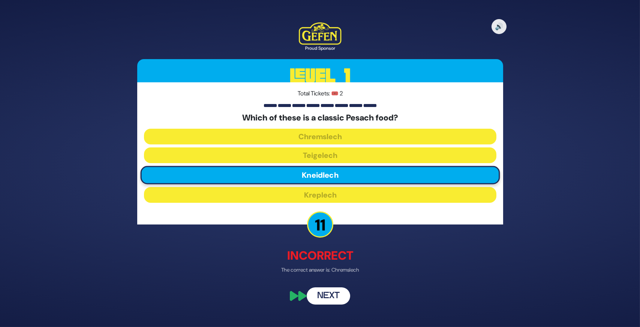
click at [331, 295] on button "Next" at bounding box center [327, 296] width 43 height 17
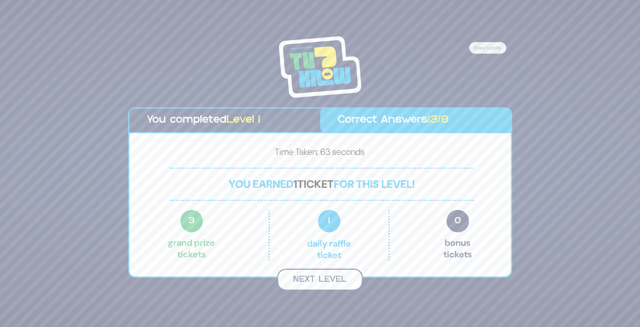
click at [301, 287] on button "Next Level" at bounding box center [320, 280] width 86 height 22
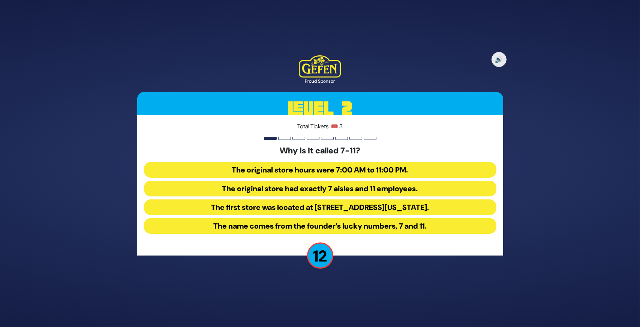
click at [326, 170] on button "The original store hours were 7:00 AM to 11:00 PM." at bounding box center [320, 170] width 352 height 16
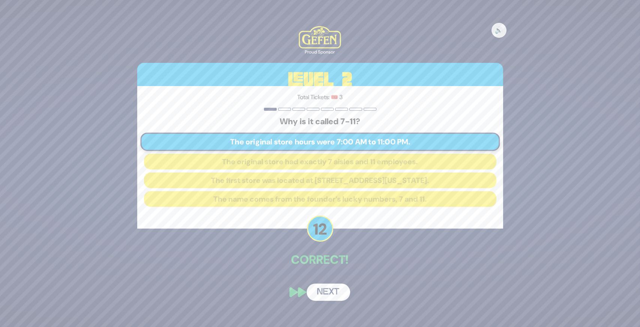
click at [319, 293] on button "Next" at bounding box center [327, 292] width 43 height 17
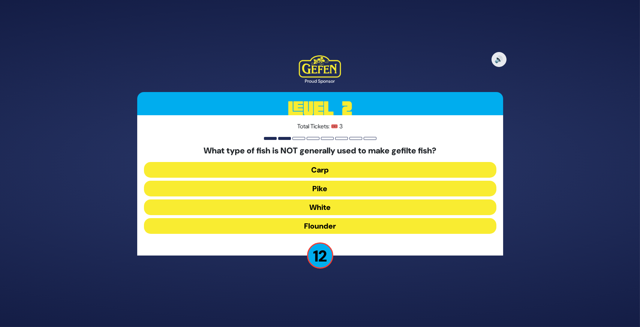
click at [324, 187] on button "Pike" at bounding box center [320, 189] width 352 height 16
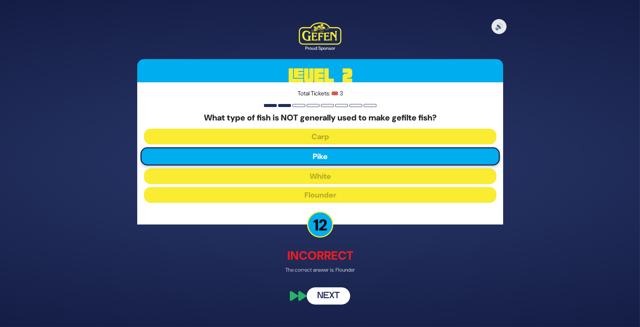
click at [322, 295] on button "Next" at bounding box center [327, 296] width 43 height 17
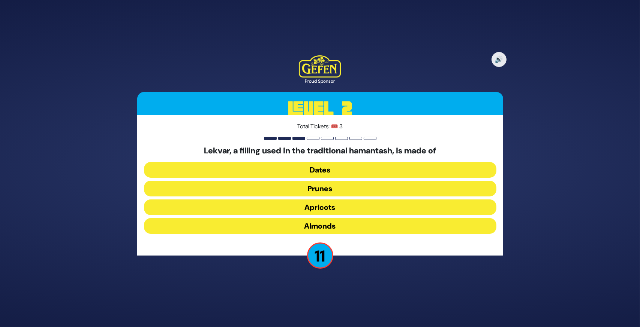
click at [321, 167] on button "Dates" at bounding box center [320, 170] width 352 height 16
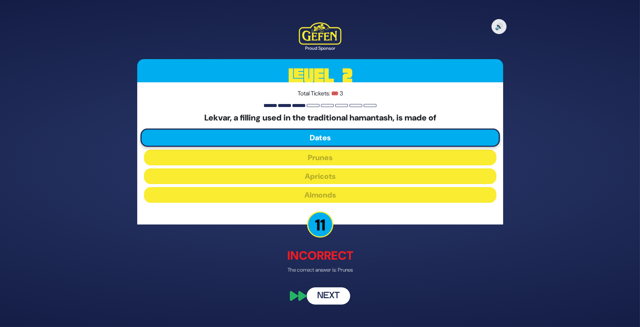
click at [323, 290] on button "Next" at bounding box center [327, 296] width 43 height 17
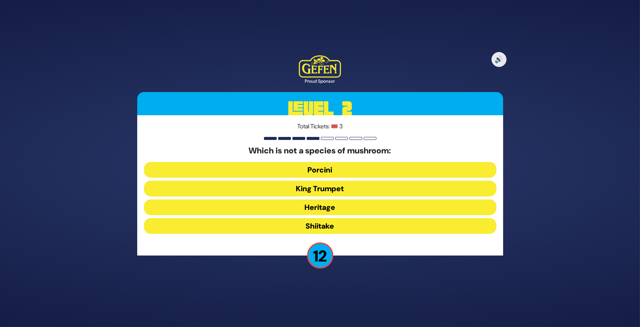
click at [336, 171] on button "Porcini" at bounding box center [320, 170] width 352 height 16
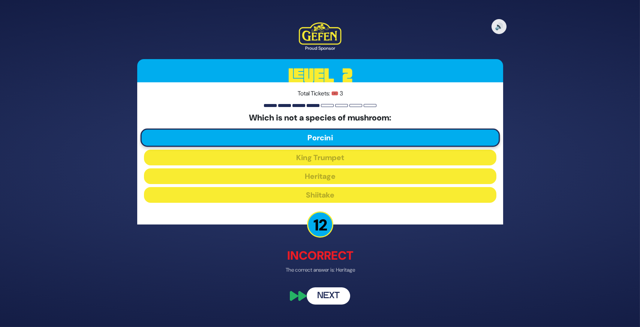
click at [331, 292] on button "Next" at bounding box center [327, 296] width 43 height 17
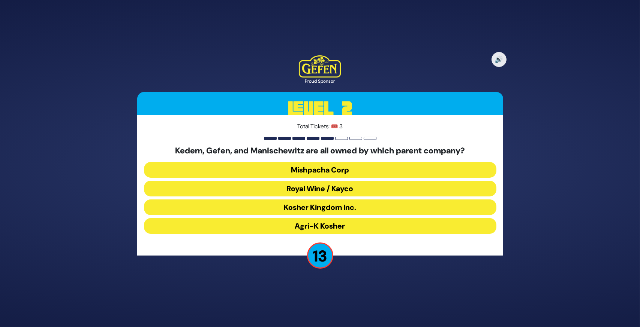
click at [325, 189] on button "Royal Wine / Kayco" at bounding box center [320, 189] width 352 height 16
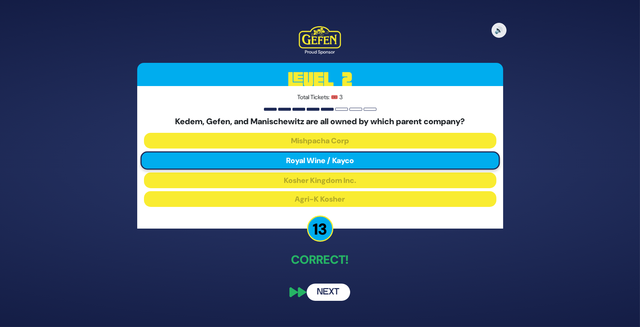
click at [328, 287] on button "Next" at bounding box center [327, 292] width 43 height 17
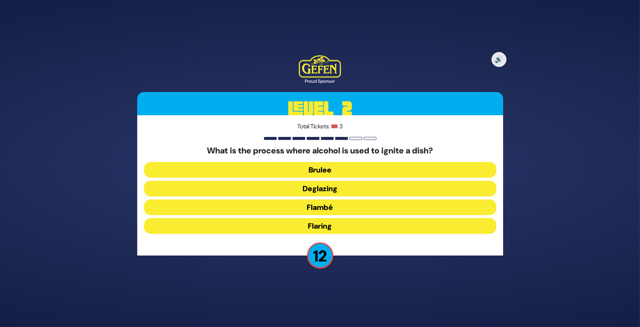
click at [335, 205] on button "Flambé" at bounding box center [320, 208] width 352 height 16
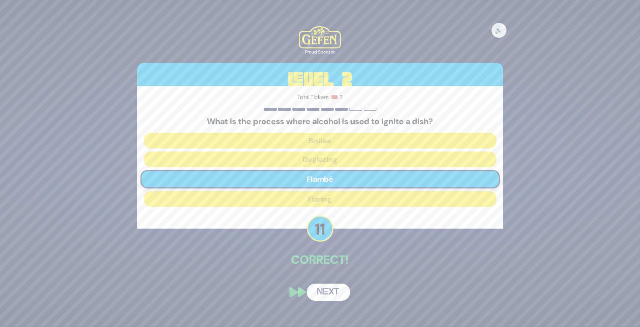
click at [321, 293] on button "Next" at bounding box center [327, 292] width 43 height 17
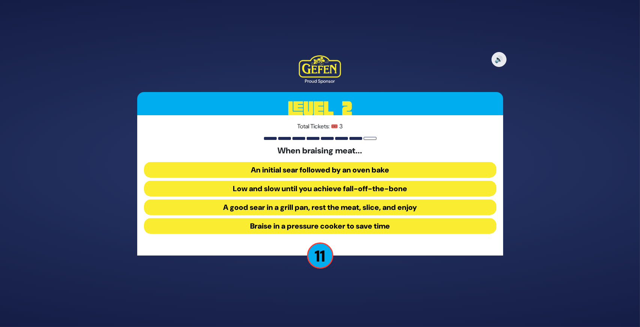
click at [315, 209] on button "A good sear in a grill pan, rest the meat, slice, and enjoy" at bounding box center [320, 208] width 352 height 16
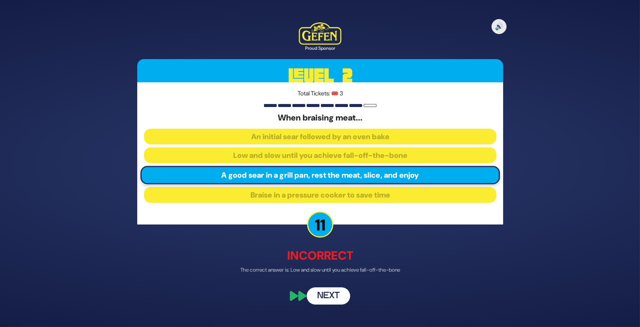
click at [316, 298] on button "Next" at bounding box center [327, 296] width 43 height 17
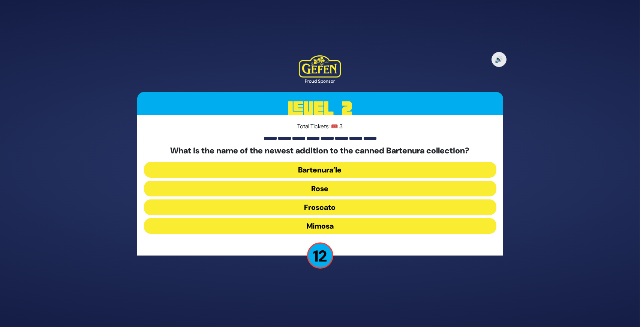
drag, startPoint x: 343, startPoint y: 185, endPoint x: 336, endPoint y: 206, distance: 21.9
click at [336, 206] on div "What is the name of the newest addition to the canned Bartenura collection? Bar…" at bounding box center [320, 191] width 352 height 91
click at [336, 206] on button "Froscato" at bounding box center [320, 208] width 352 height 16
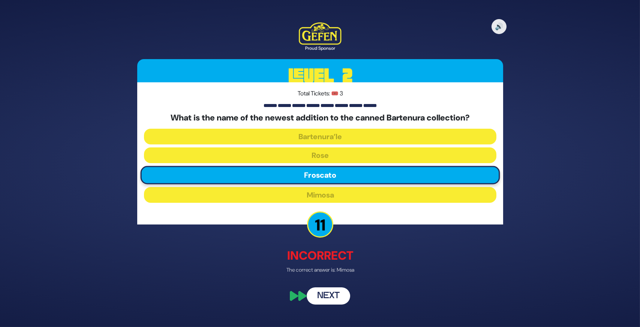
click at [321, 289] on button "Next" at bounding box center [327, 296] width 43 height 17
